Goal: Check status

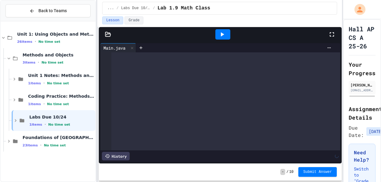
scroll to position [482, 0]
